Goal: Task Accomplishment & Management: Use online tool/utility

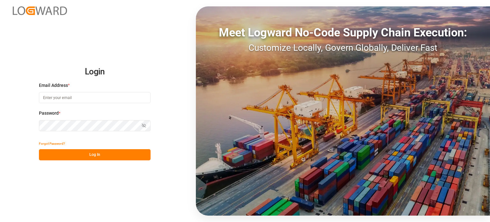
type input "wta.affretement@wta-group.fr"
click at [90, 156] on button "Log In" at bounding box center [95, 154] width 112 height 11
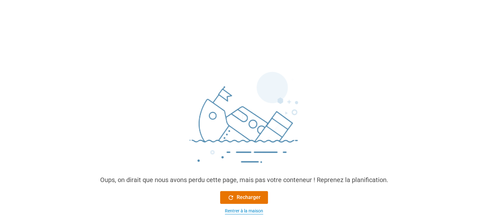
click at [243, 214] on div "Rentrer à la maison" at bounding box center [244, 210] width 38 height 7
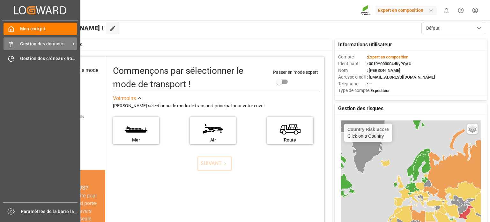
drag, startPoint x: 42, startPoint y: 44, endPoint x: 47, endPoint y: 44, distance: 4.1
click at [43, 44] on font "Gestion des données" at bounding box center [42, 43] width 44 height 5
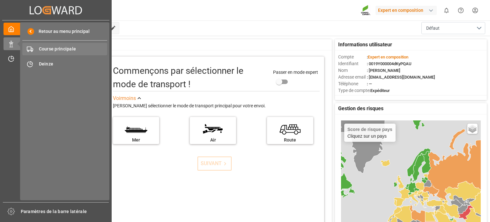
click at [65, 49] on font "Course principale" at bounding box center [57, 48] width 37 height 5
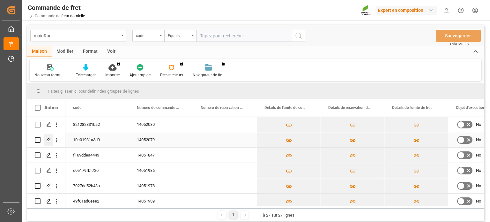
click at [47, 139] on polygon "Appuyez sur ESPACE pour sélectionner cette ligne." at bounding box center [48, 139] width 3 height 3
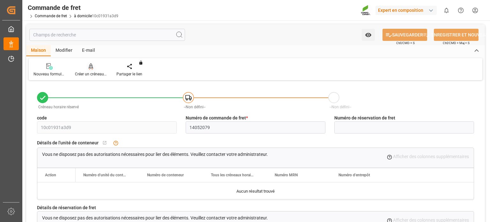
click at [88, 70] on div "Créer un créneau horaire" at bounding box center [90, 70] width 41 height 14
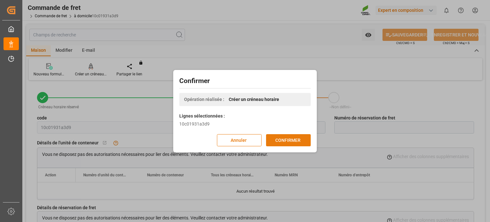
click at [300, 138] on font "CONFIRMER" at bounding box center [287, 139] width 25 height 5
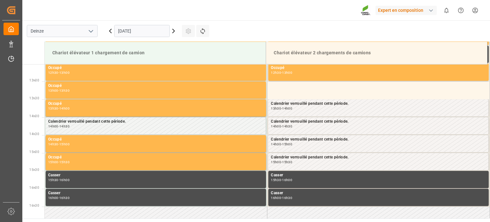
scroll to position [460, 0]
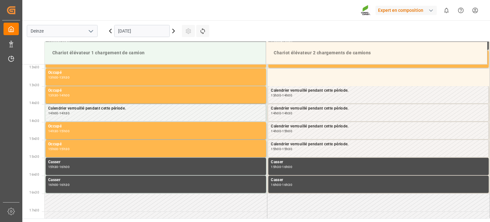
click at [158, 26] on input "[DATE]" at bounding box center [142, 31] width 56 height 12
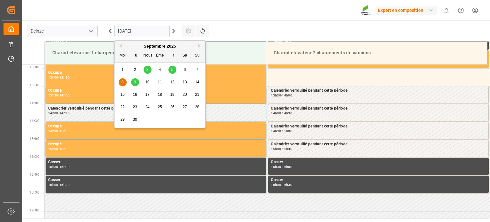
click at [134, 81] on font "9" at bounding box center [135, 82] width 2 height 4
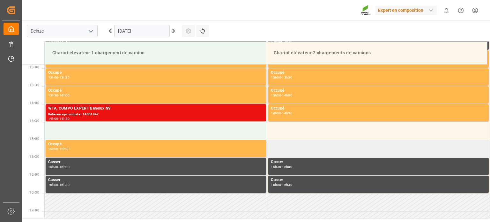
click at [286, 148] on td at bounding box center [378, 149] width 223 height 18
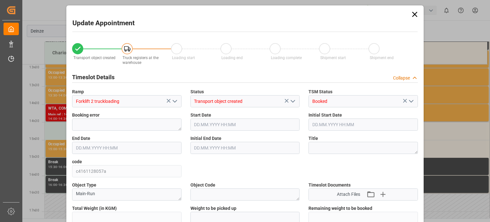
type input "6151"
type input "0"
type input "6"
type input "[DATE] 15:00"
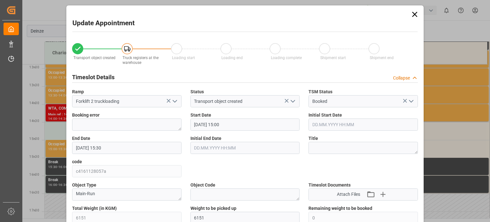
type input "[DATE] 15:30"
type input "[DATE] 12:28"
type input "[DATE] 12:04"
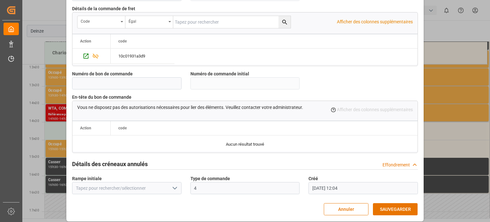
scroll to position [618, 0]
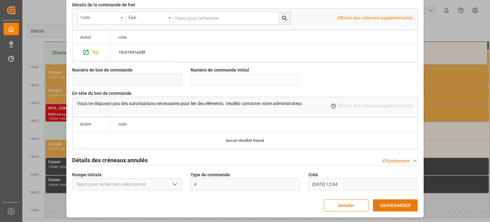
click at [391, 203] on font "SAUVEGARDER" at bounding box center [395, 205] width 31 height 5
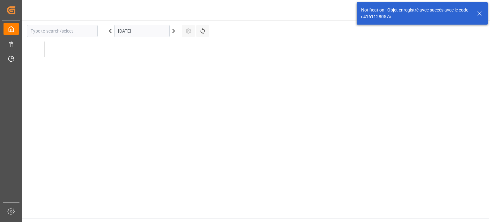
type input "Deinze"
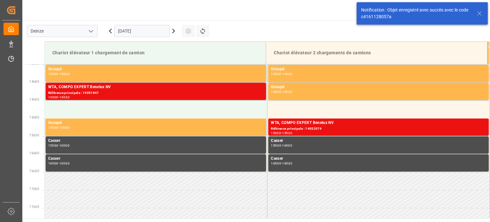
scroll to position [496, 0]
